Goal: Information Seeking & Learning: Learn about a topic

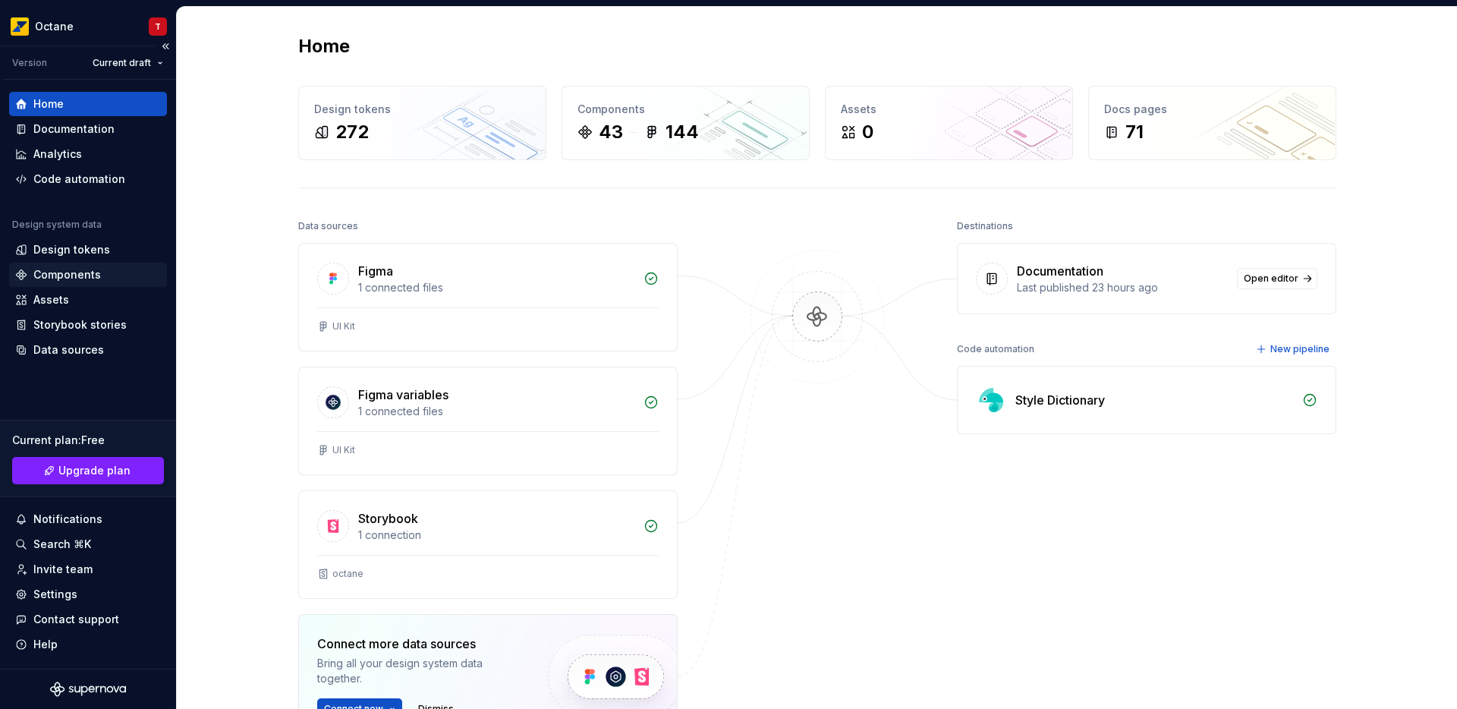
click at [76, 277] on div "Components" at bounding box center [67, 274] width 68 height 15
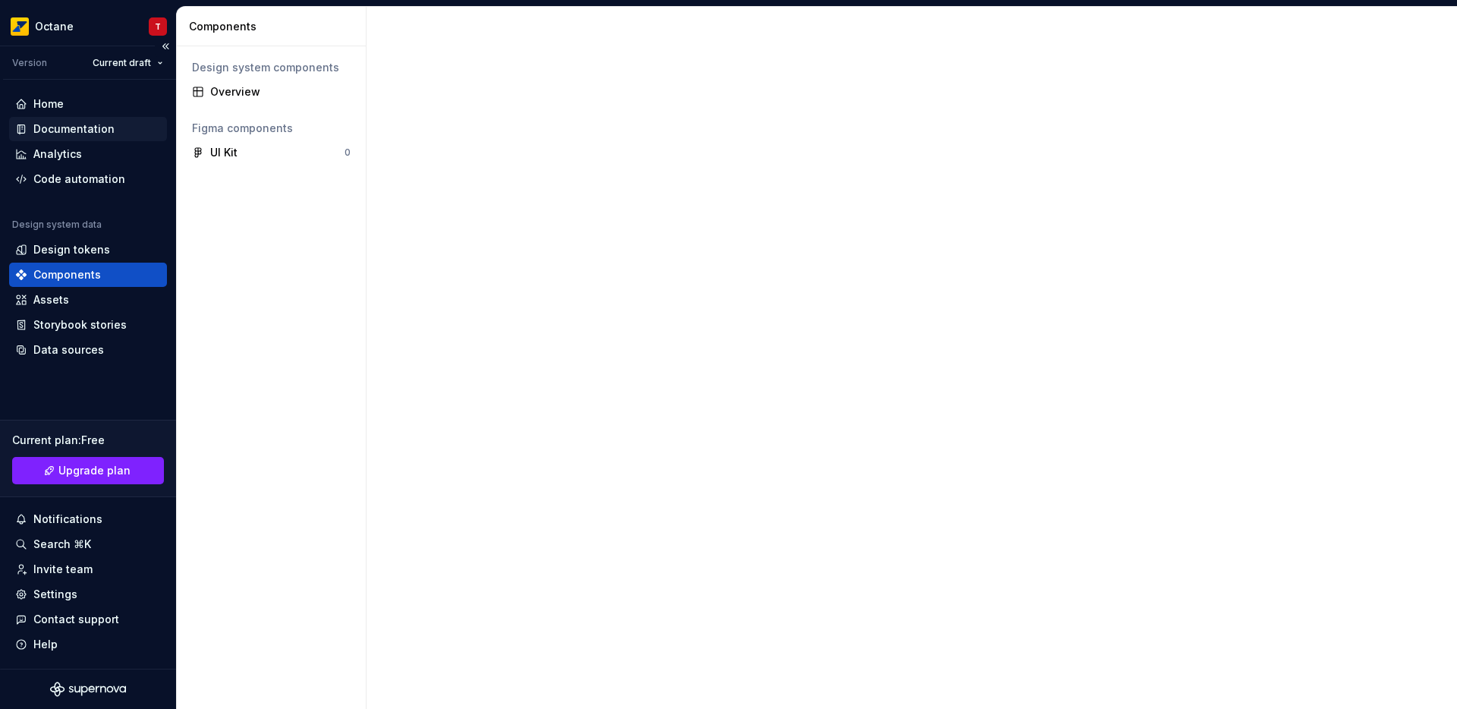
click at [87, 134] on div "Documentation" at bounding box center [73, 128] width 81 height 15
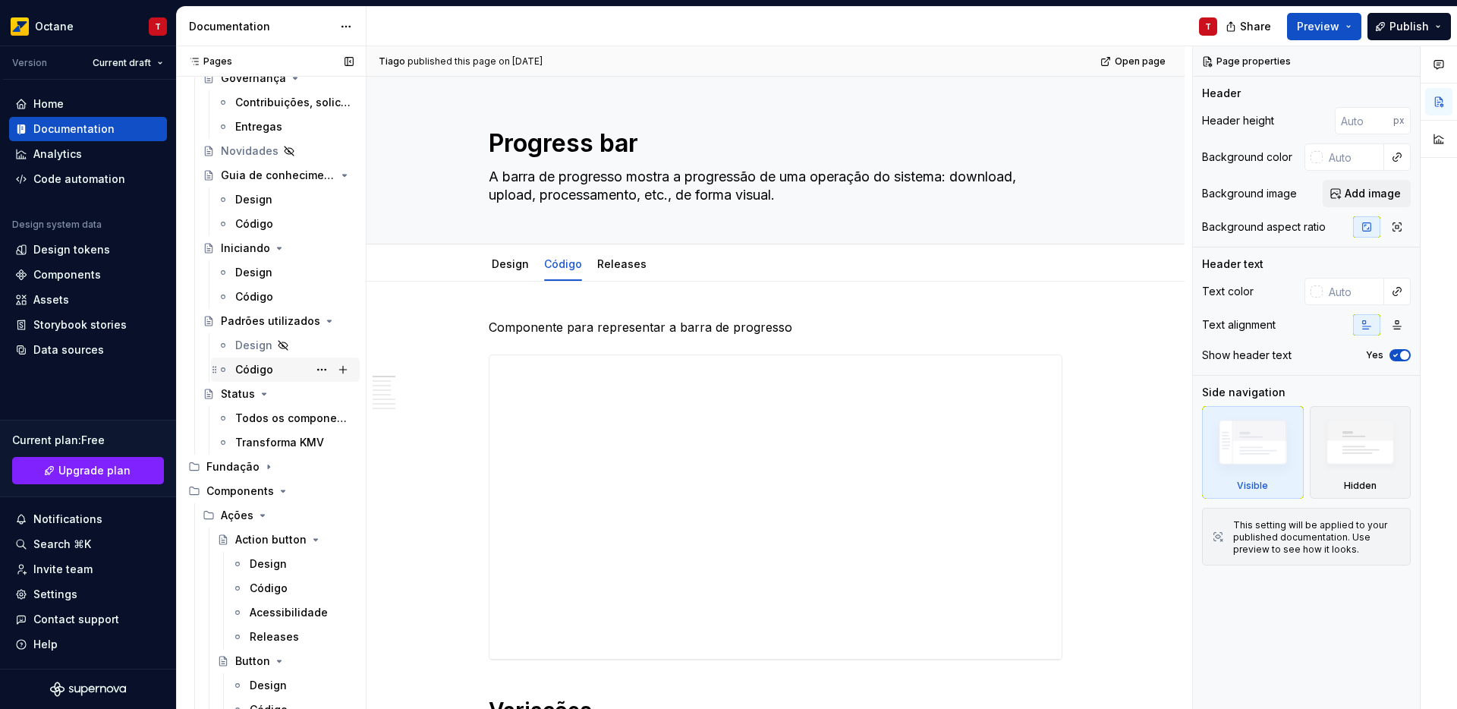
scroll to position [167, 0]
click at [272, 362] on div "Código" at bounding box center [294, 367] width 118 height 21
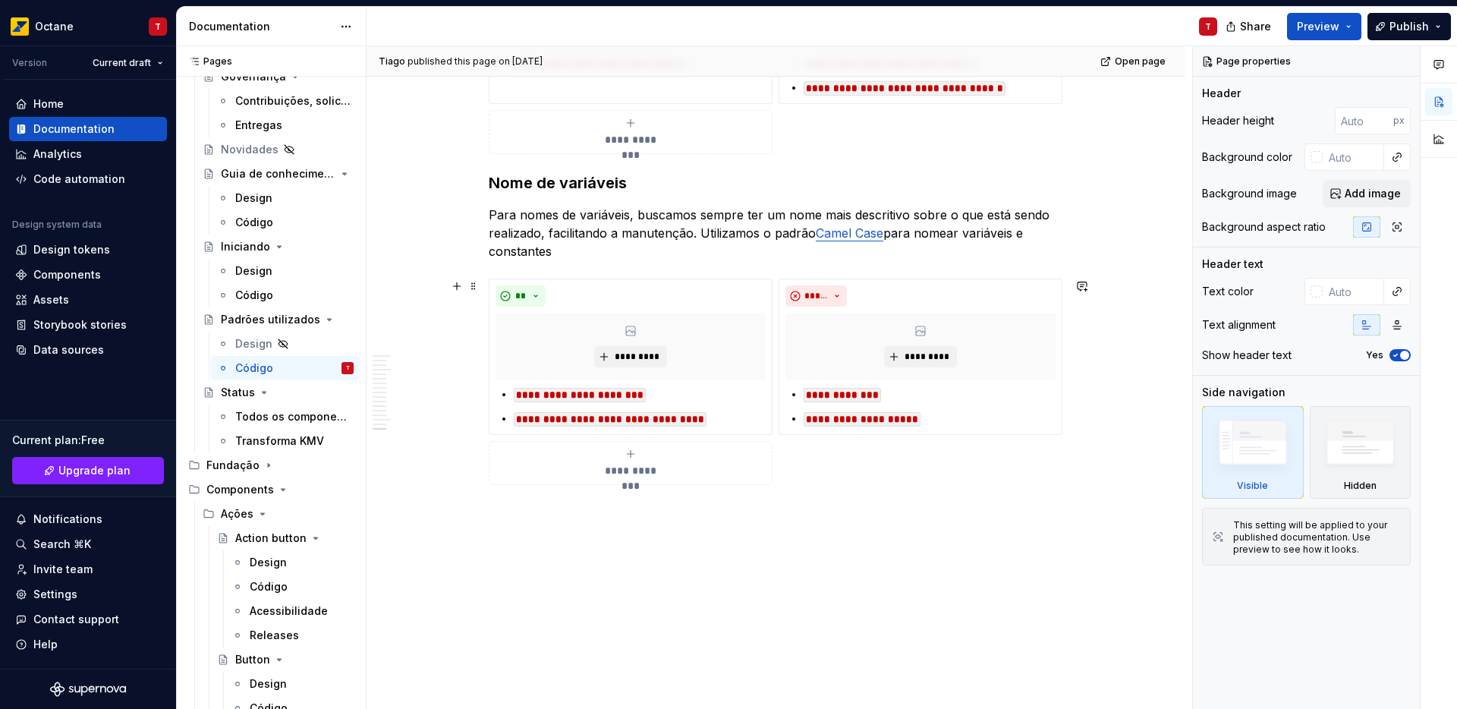
scroll to position [3998, 0]
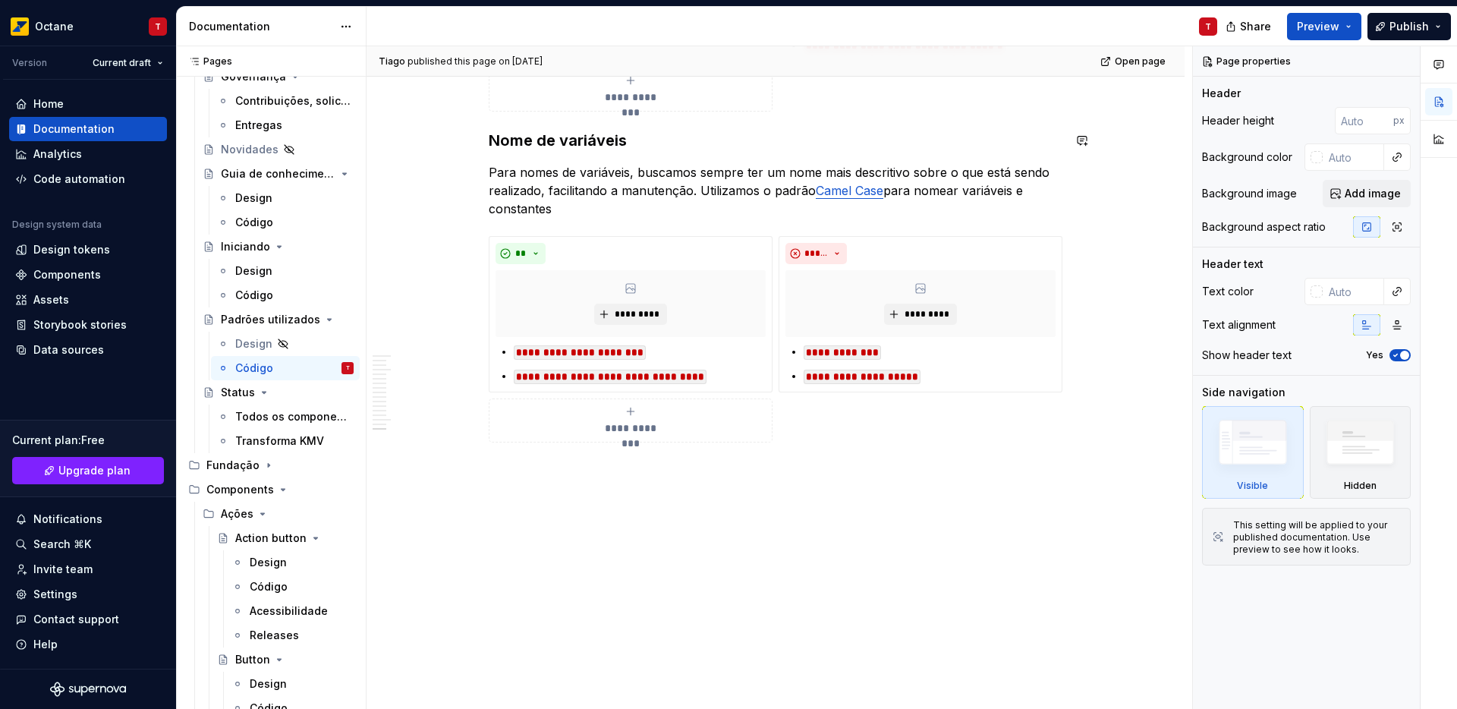
type textarea "*"
